Goal: Task Accomplishment & Management: Complete application form

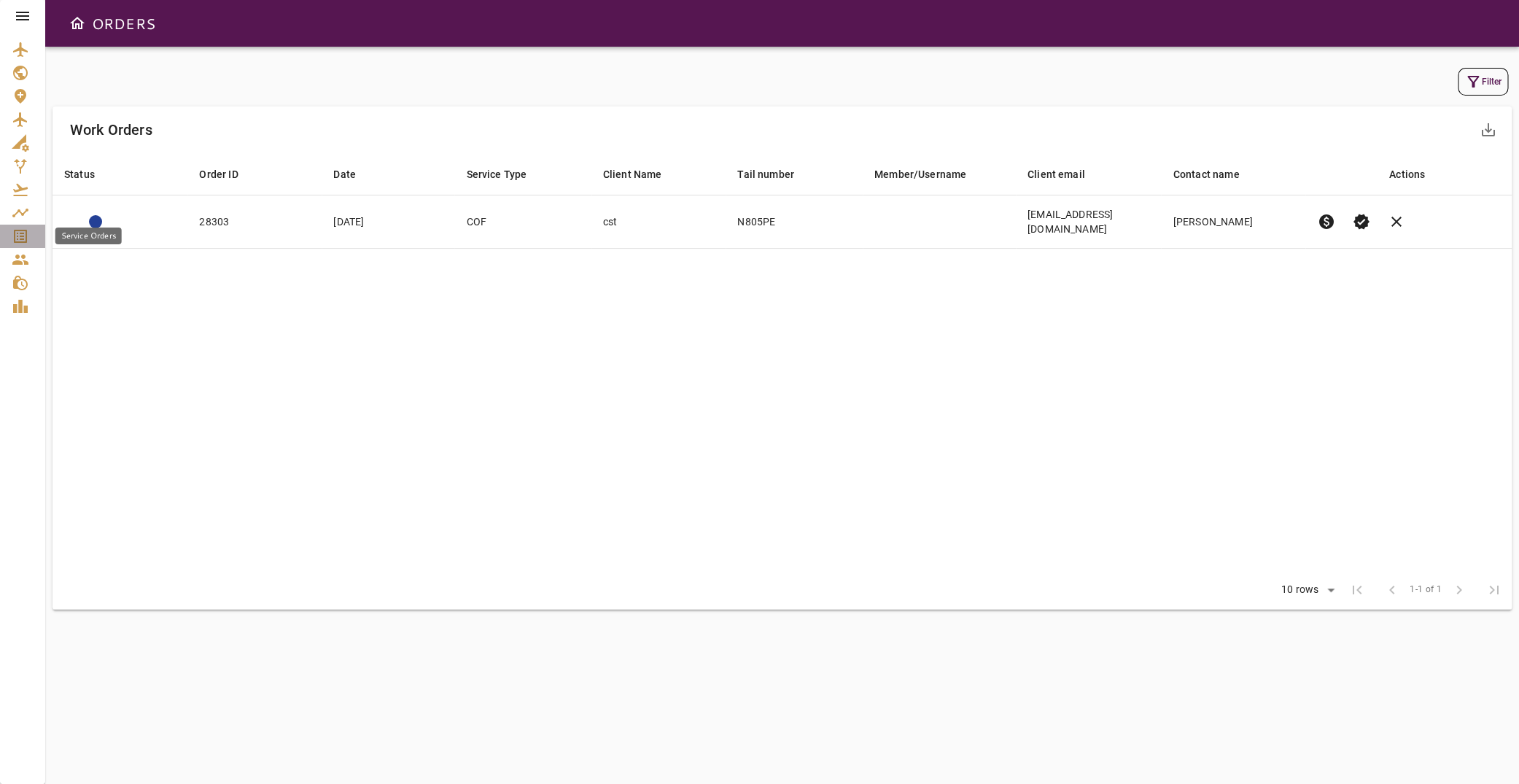
click at [32, 240] on div "Service Orders" at bounding box center [22, 236] width 22 height 18
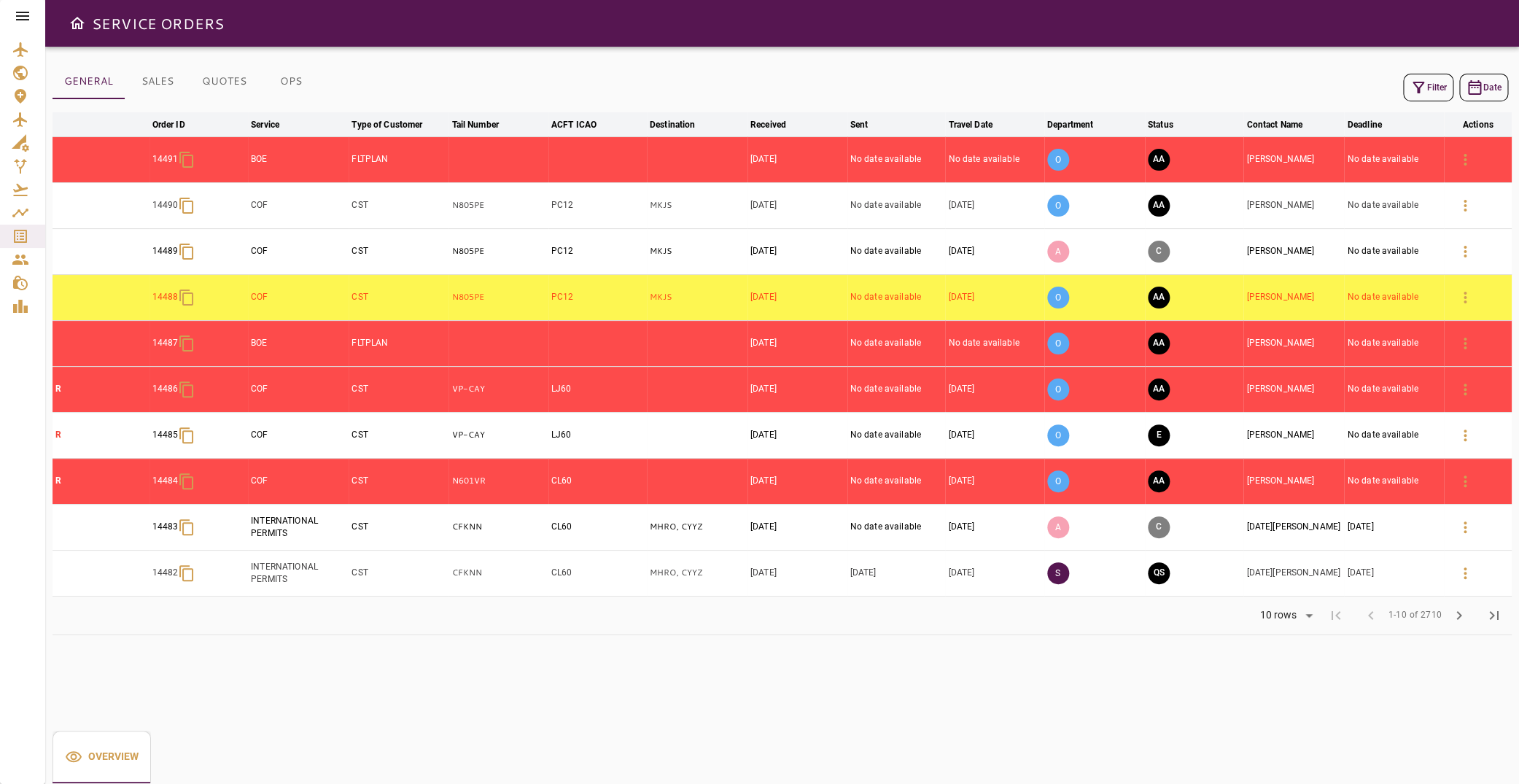
click at [1435, 87] on button "Filter" at bounding box center [1429, 88] width 50 height 28
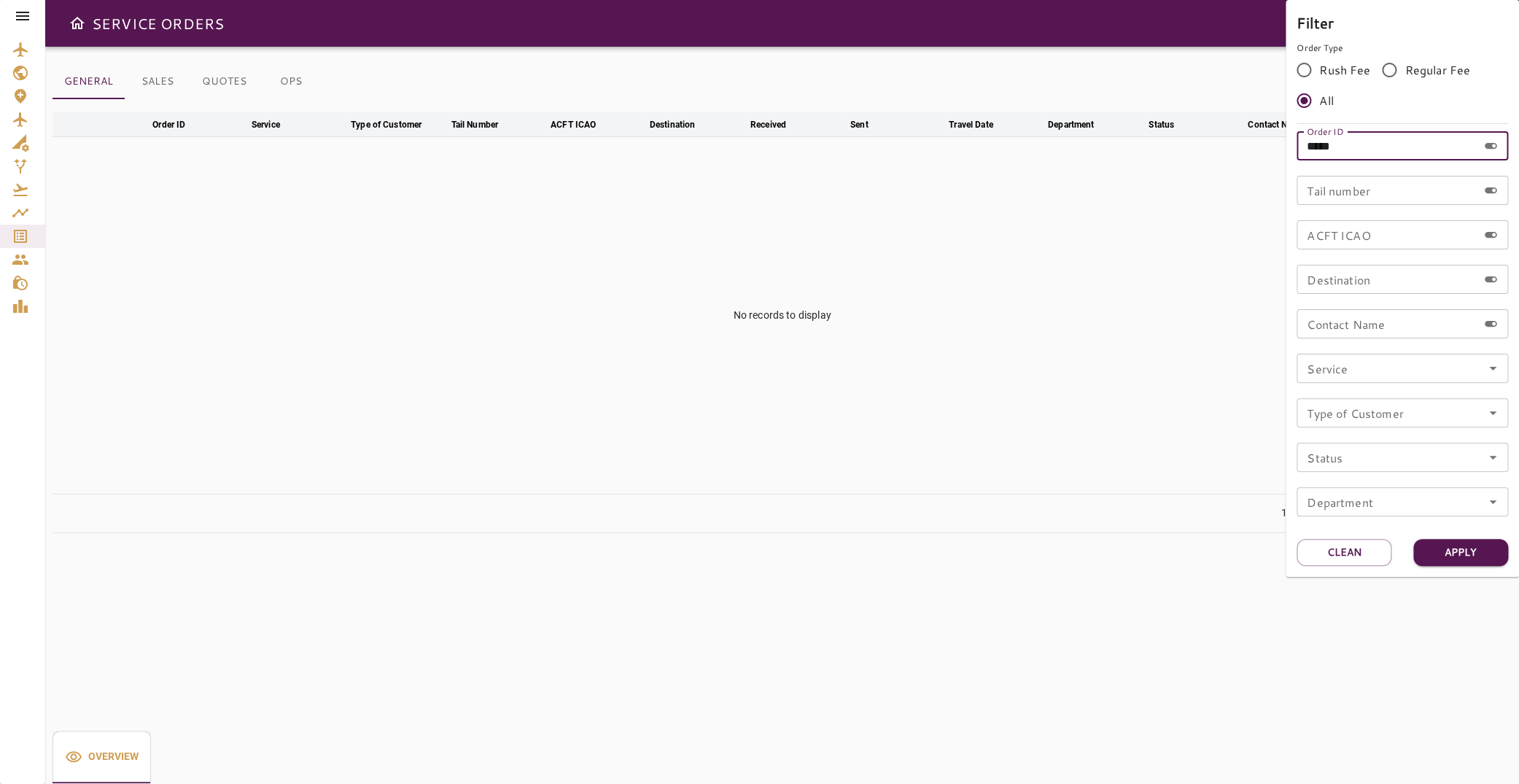
drag, startPoint x: 1374, startPoint y: 141, endPoint x: 1020, endPoint y: 151, distance: 354.1
click at [1297, 155] on input "*****" at bounding box center [1387, 146] width 181 height 29
type input "*****"
click at [1459, 552] on button "Apply" at bounding box center [1460, 552] width 95 height 27
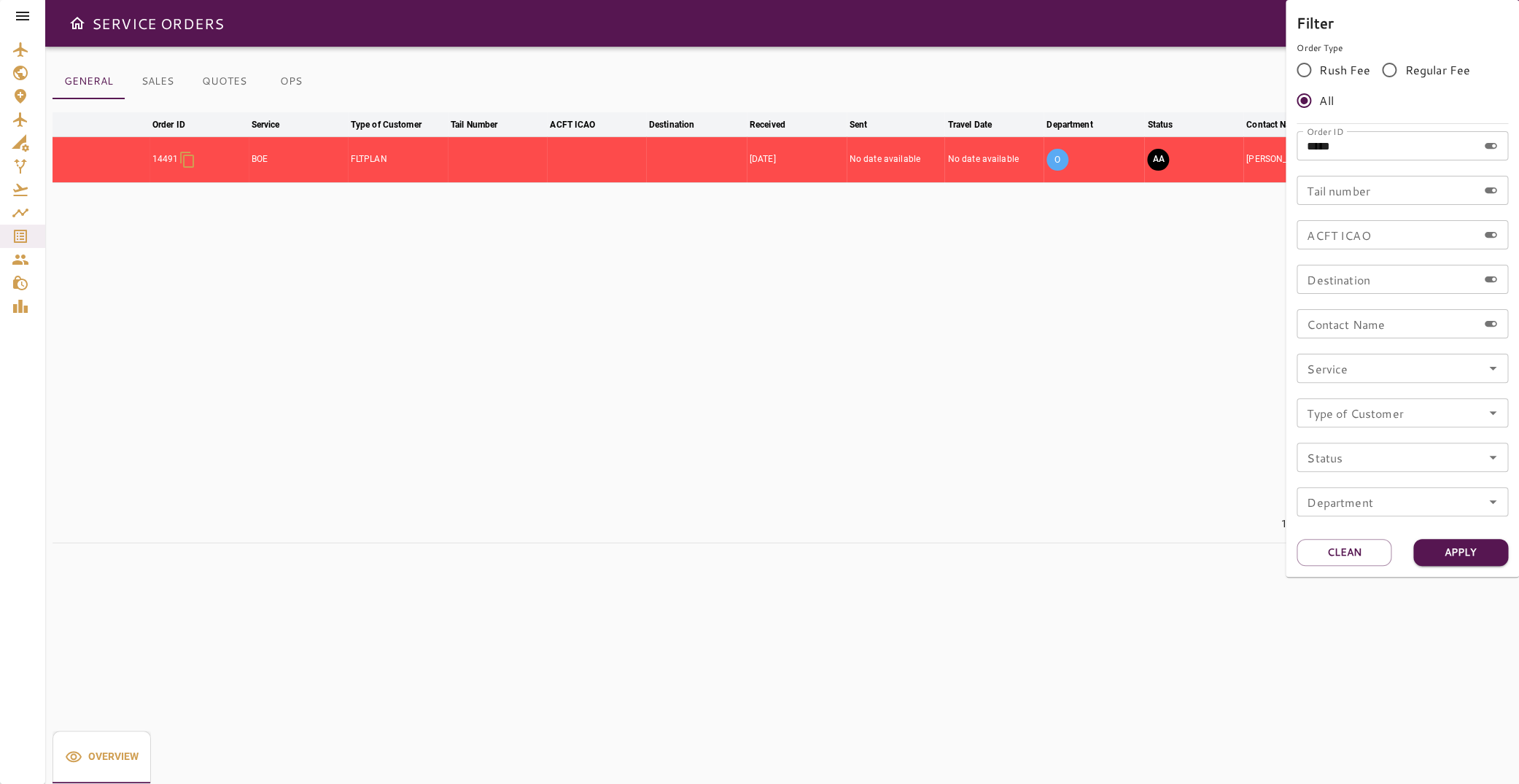
click at [575, 311] on div at bounding box center [759, 392] width 1519 height 784
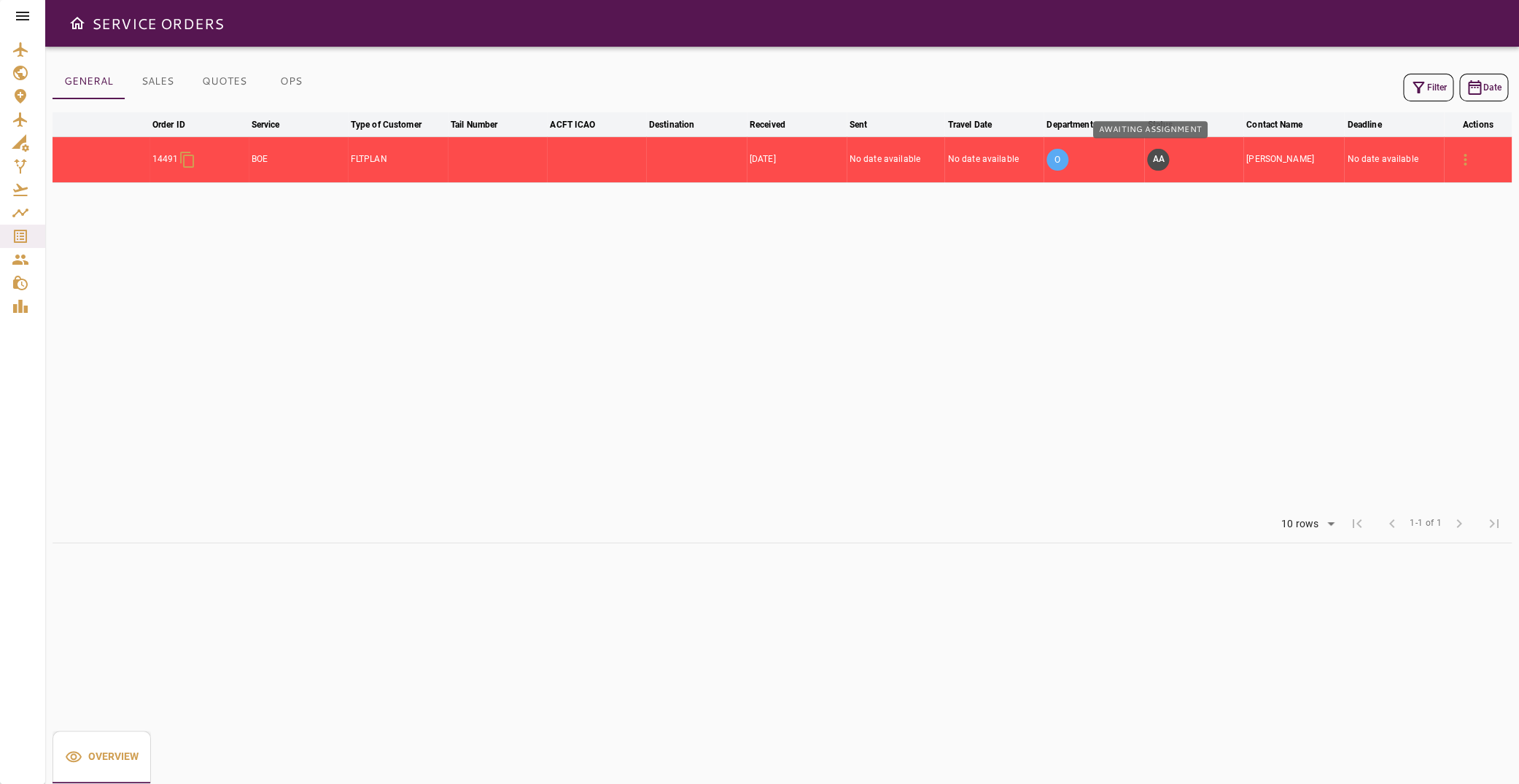
click at [1153, 159] on button "AA" at bounding box center [1158, 159] width 22 height 22
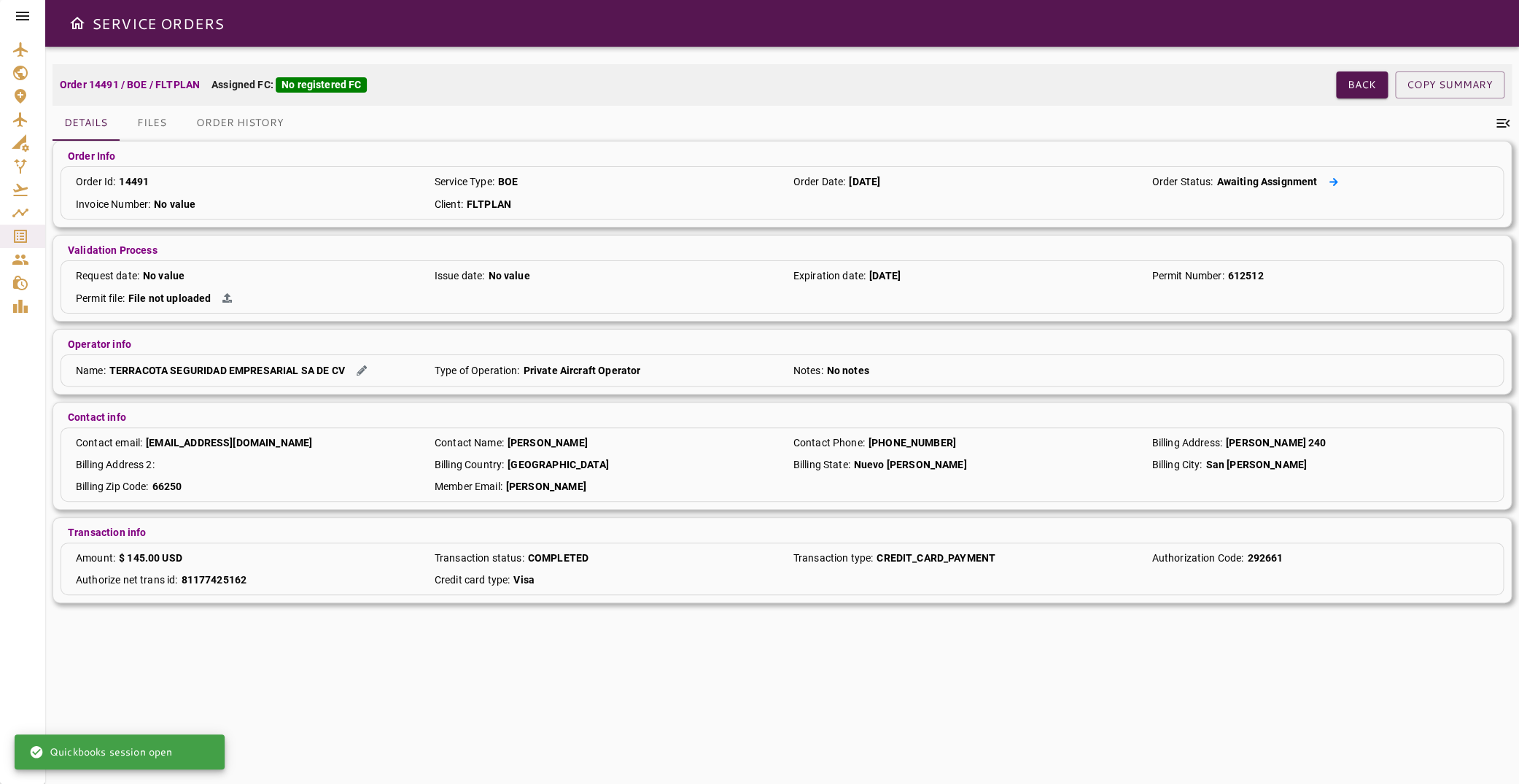
click at [1330, 181] on icon at bounding box center [1334, 181] width 9 height 8
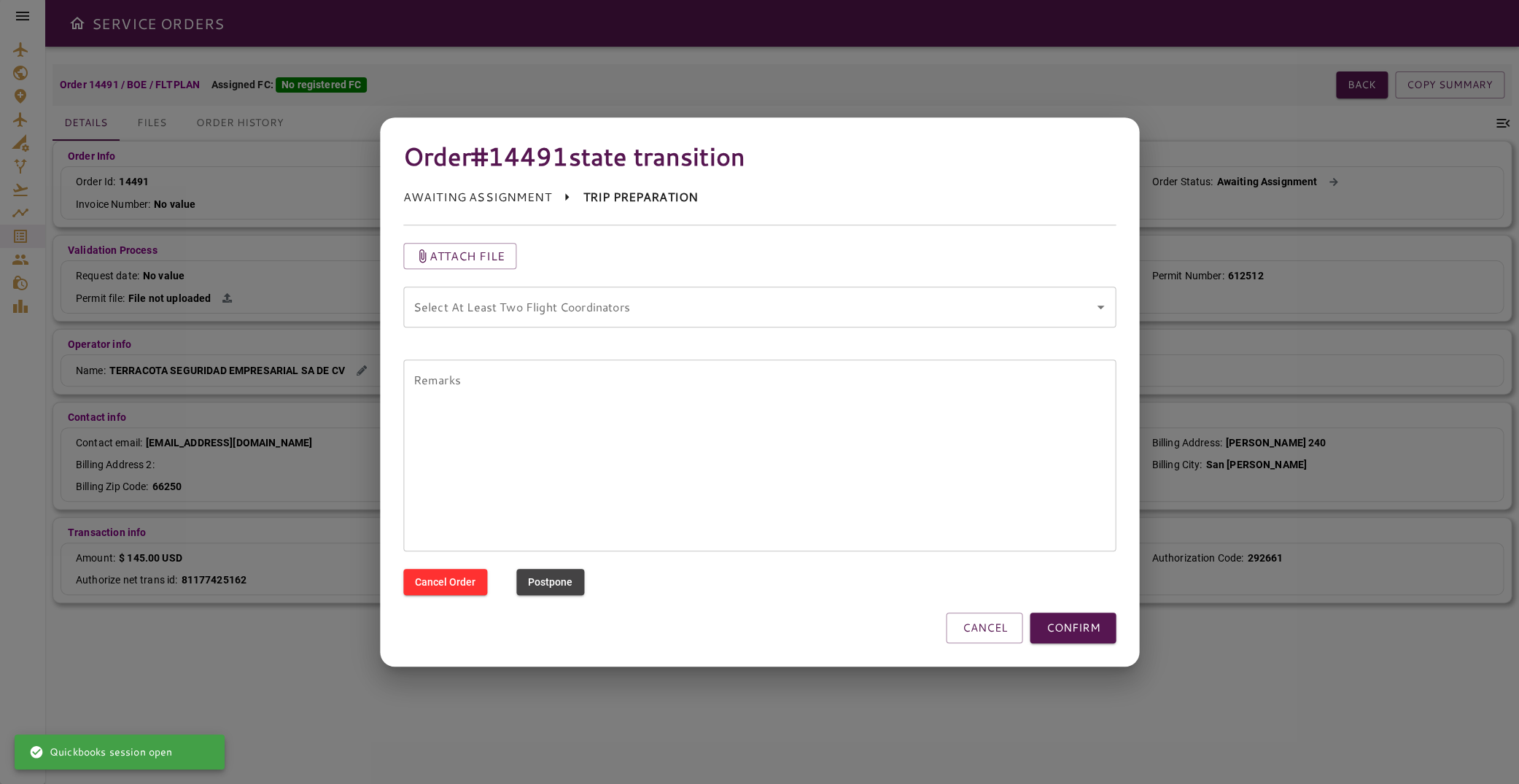
click at [551, 310] on coordinators "Select At Least Two Flight Coordinators" at bounding box center [749, 307] width 679 height 28
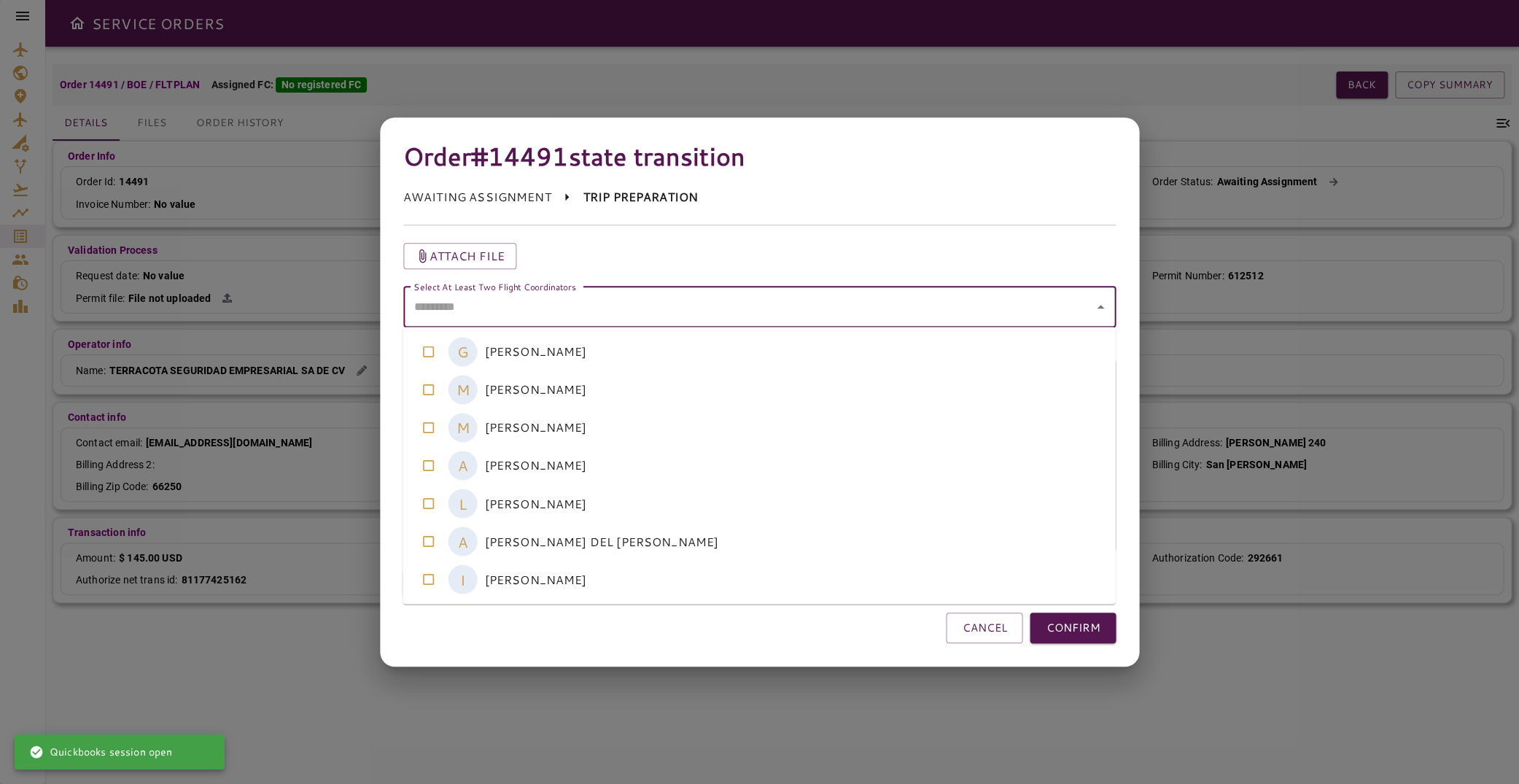
click at [511, 473] on coordinators-option-3 "A [PERSON_NAME]" at bounding box center [759, 465] width 713 height 38
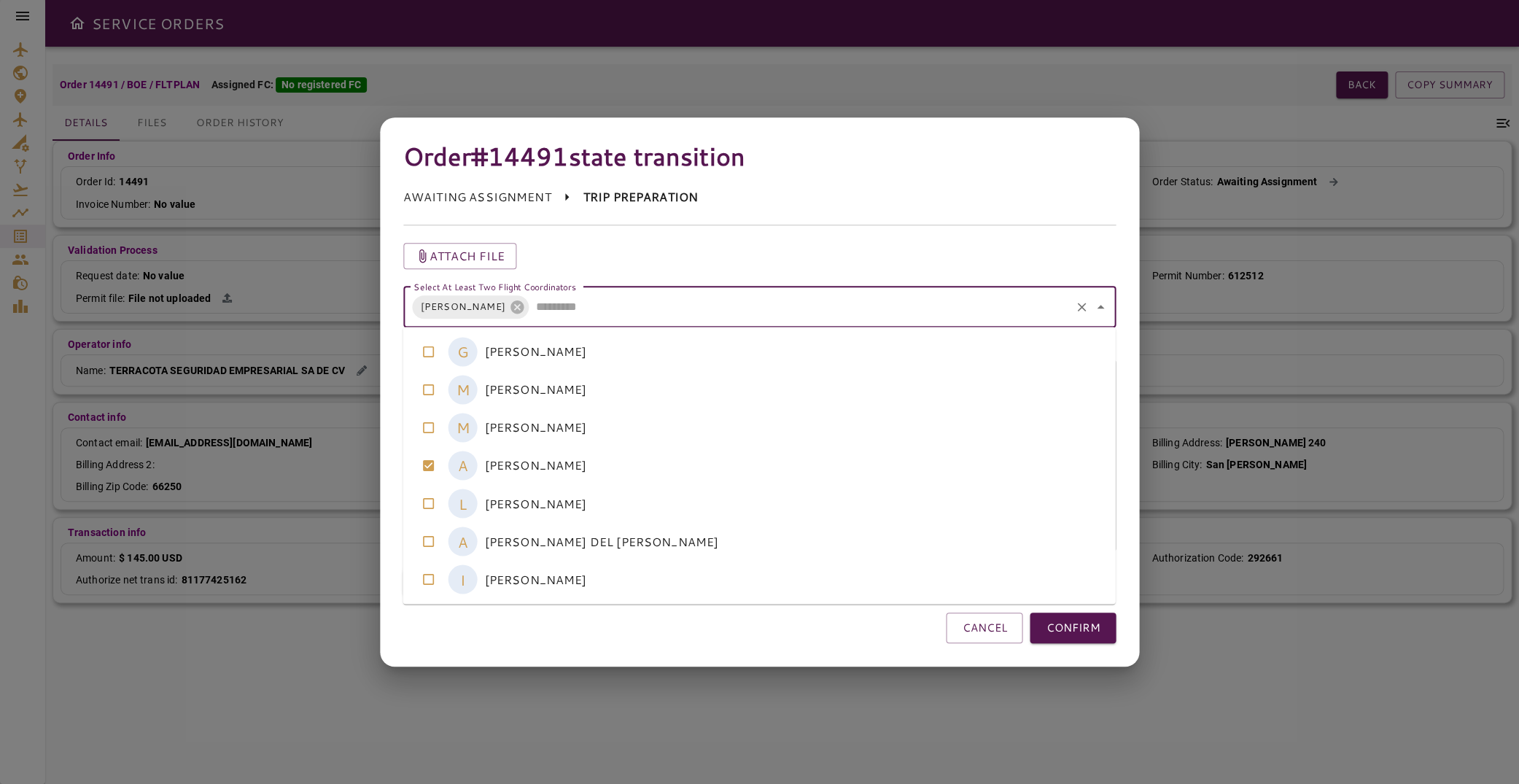
click at [513, 506] on coordinators-option-4 "L [PERSON_NAME]" at bounding box center [759, 503] width 713 height 38
click at [515, 535] on coordinators-option-5 "A [PERSON_NAME] DEL [PERSON_NAME]" at bounding box center [759, 541] width 713 height 38
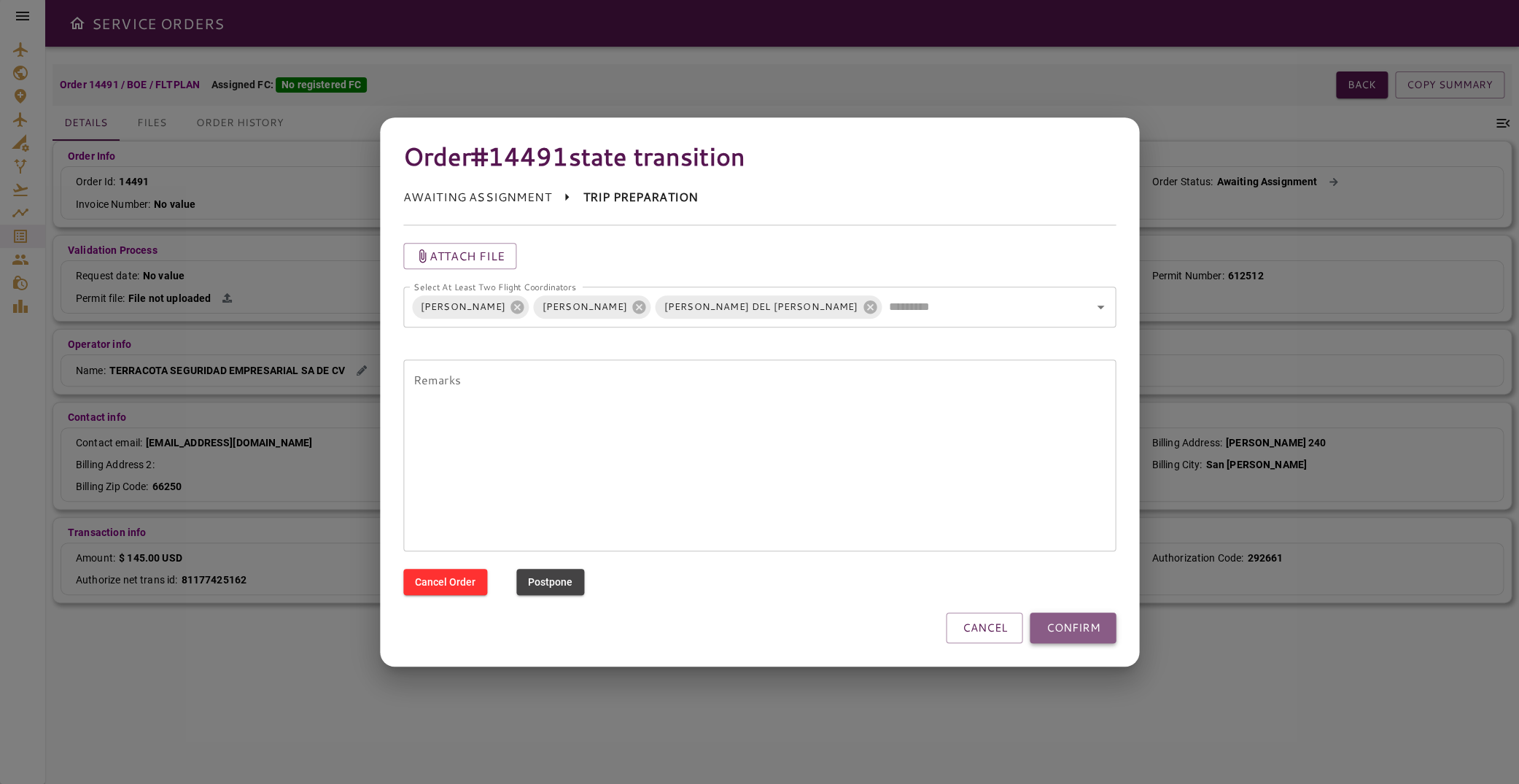
click at [1060, 625] on button "CONFIRM" at bounding box center [1073, 628] width 86 height 31
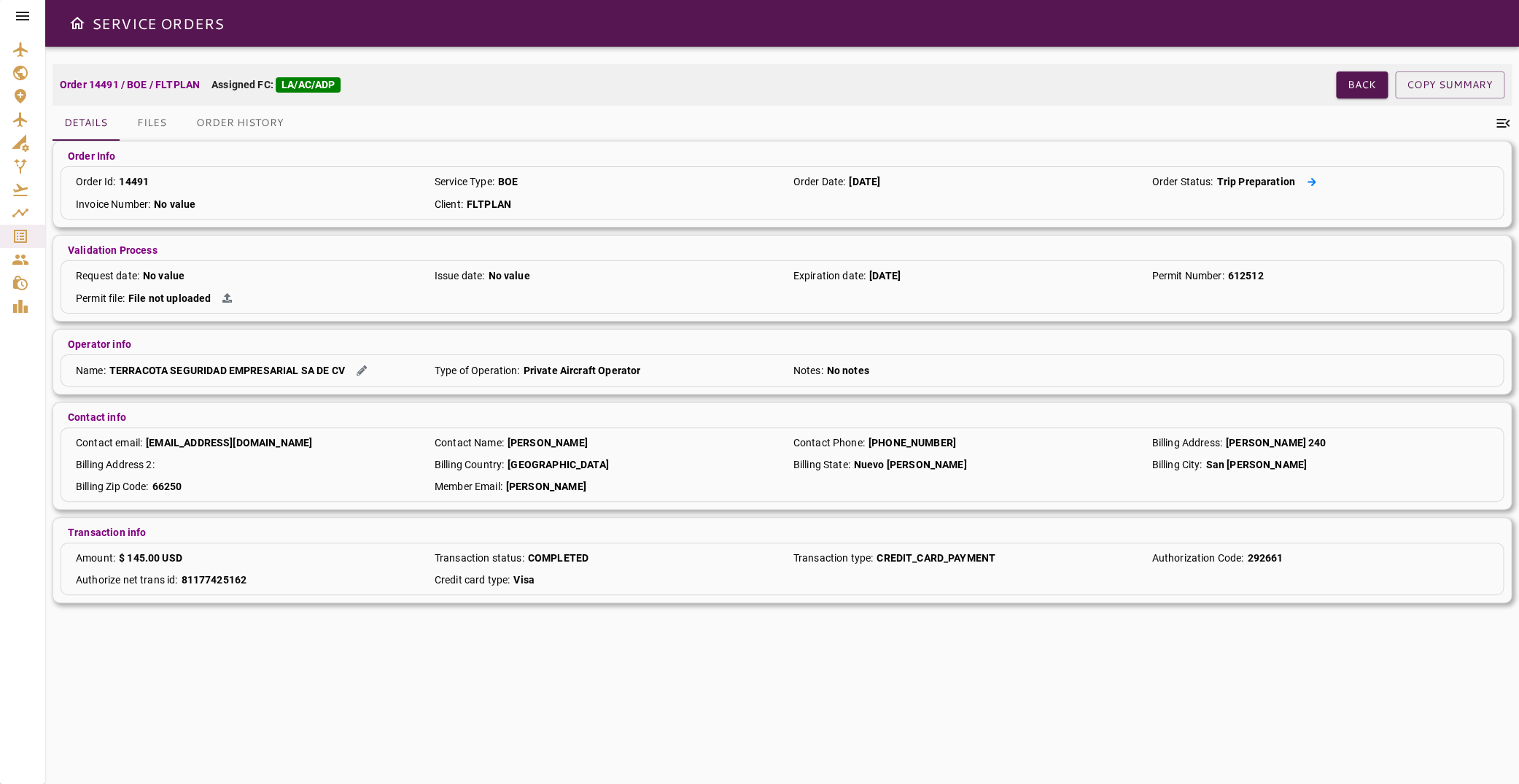
click at [1307, 180] on icon at bounding box center [1312, 182] width 10 height 10
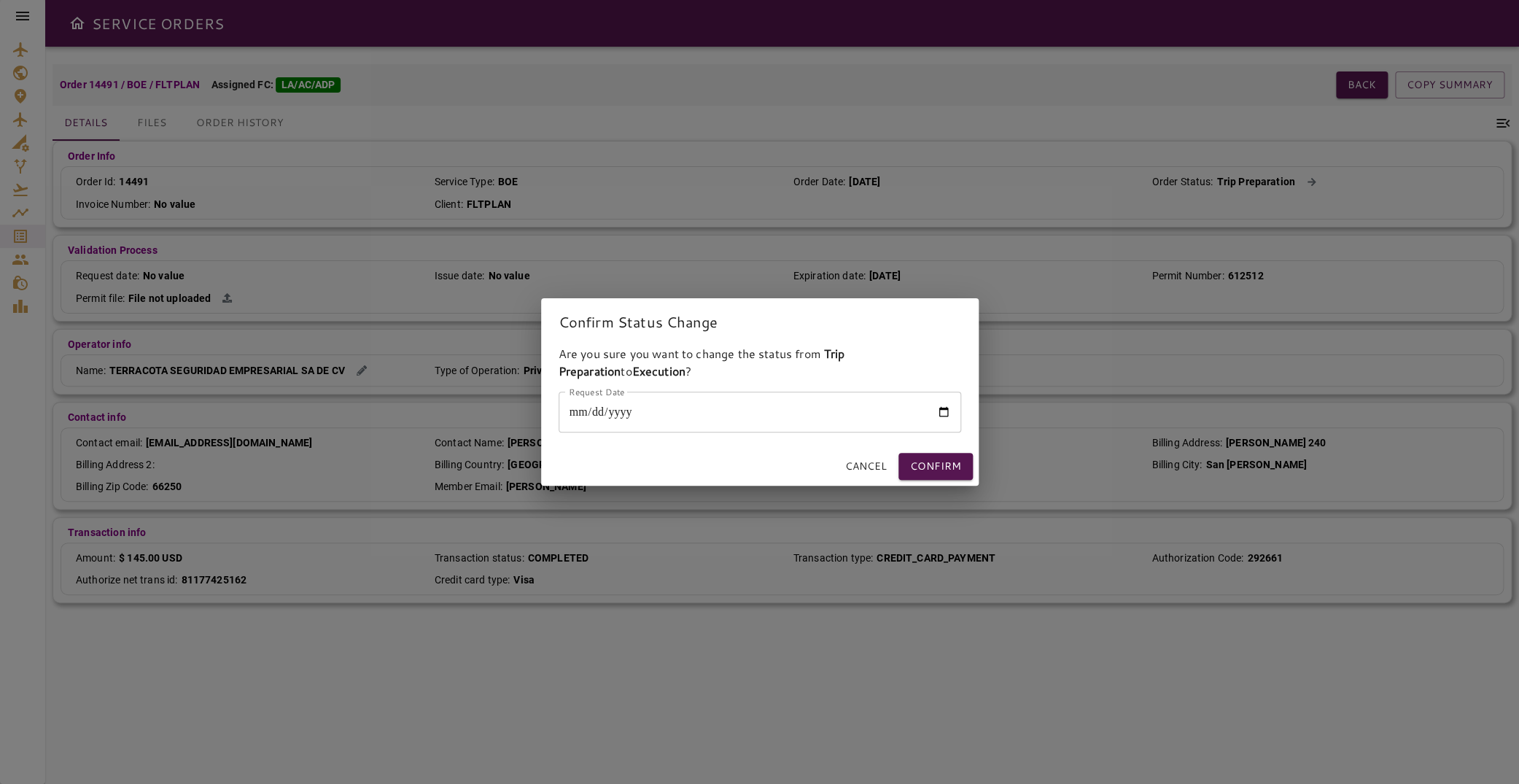
click at [935, 416] on input "Request Date" at bounding box center [759, 412] width 402 height 41
type input "**********"
click at [954, 469] on button "Confirm" at bounding box center [936, 466] width 75 height 27
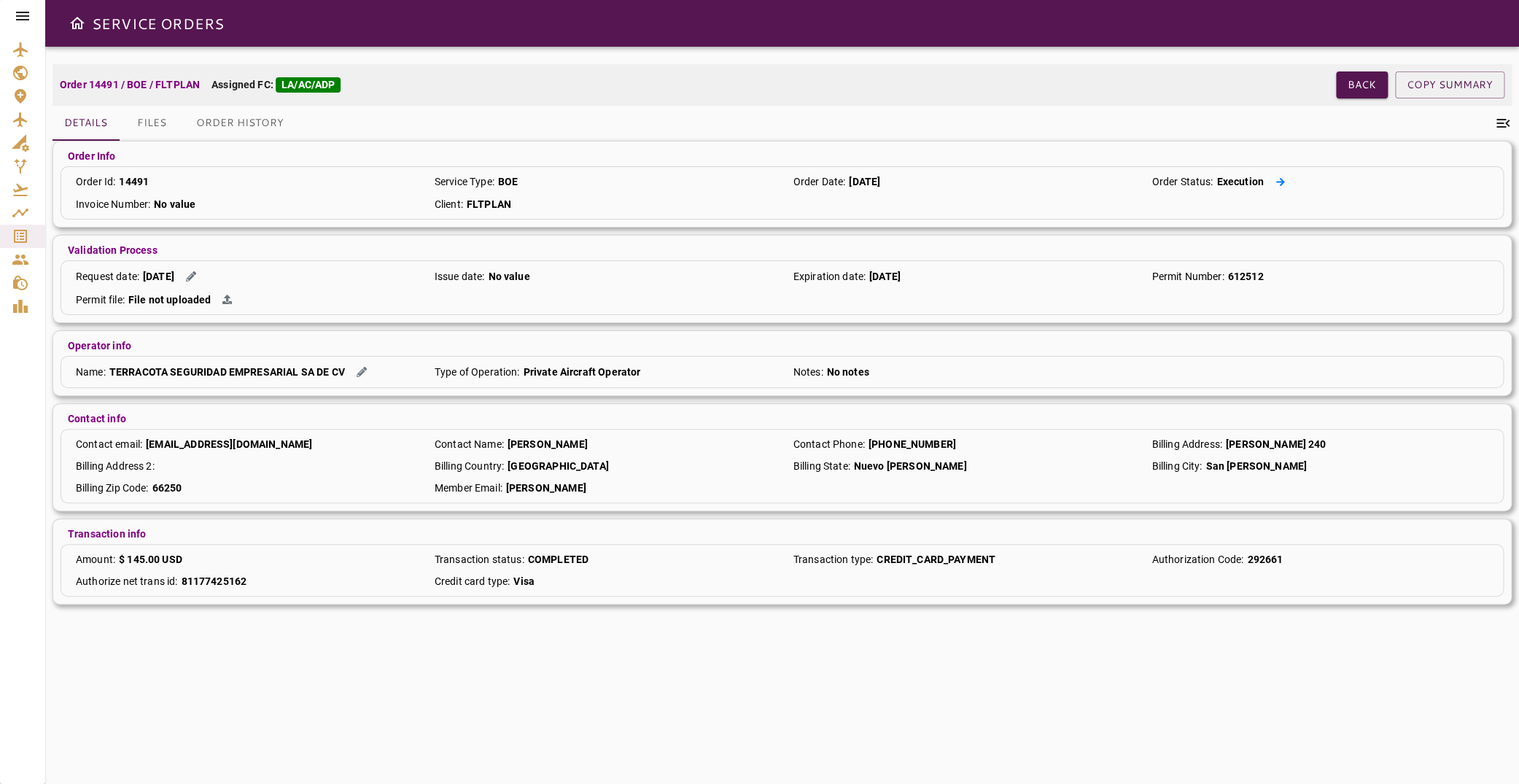
click at [1276, 180] on icon at bounding box center [1281, 182] width 10 height 10
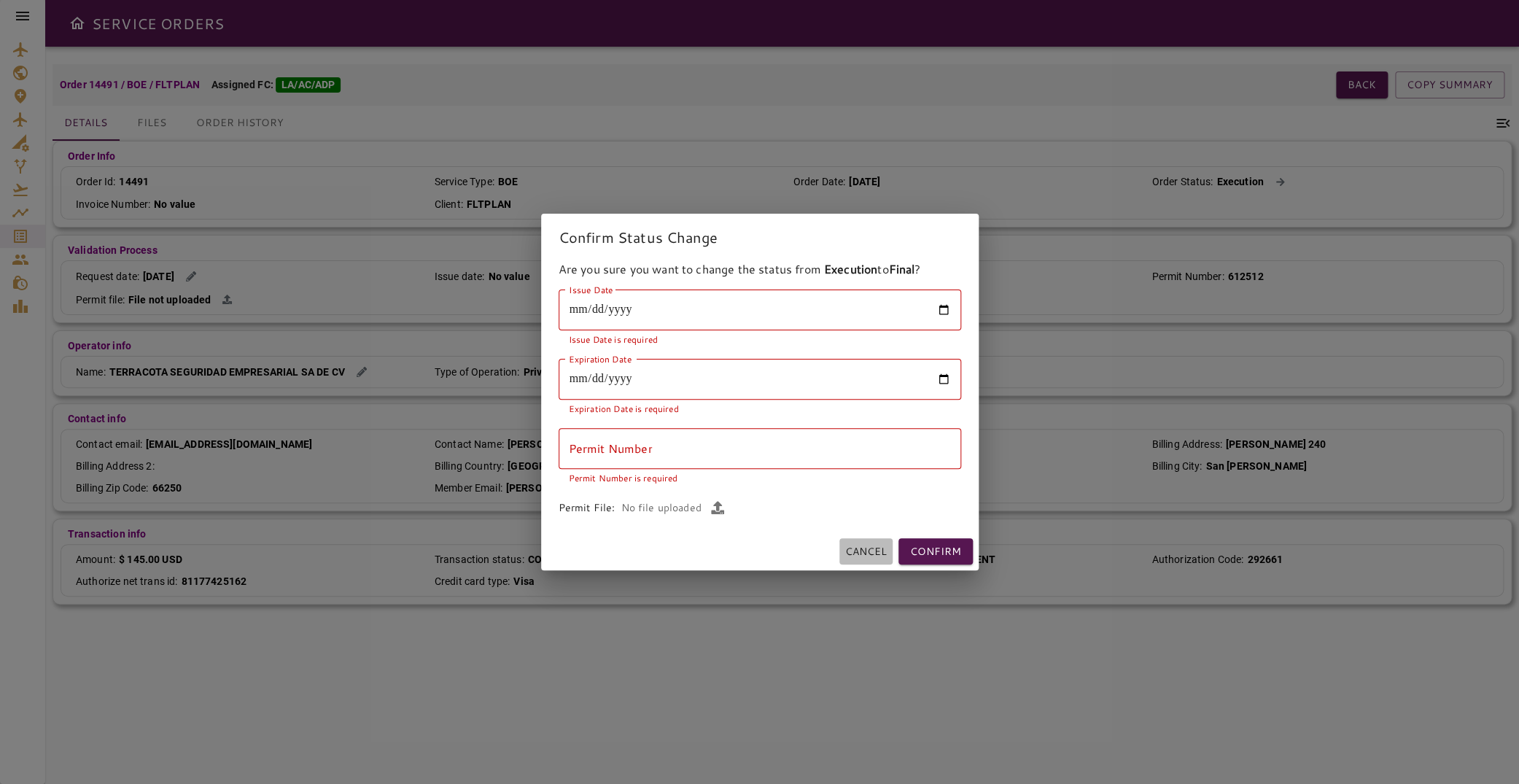
click at [848, 552] on button "Cancel" at bounding box center [866, 551] width 54 height 27
